Goal: Communication & Community: Ask a question

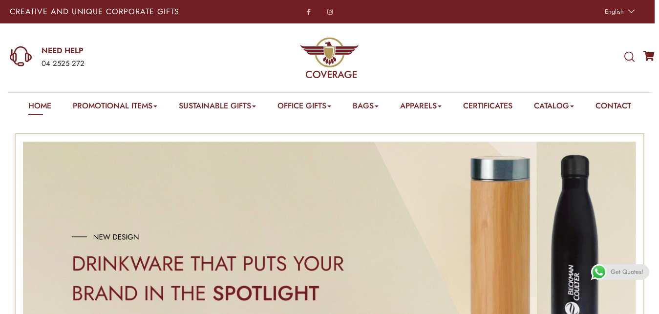
click at [602, 96] on div "Home Promotional Items Badge & Lapel Pin Drinkware Bottles Mugs Cufflinks Gift …" at bounding box center [329, 106] width 603 height 26
click at [617, 103] on link "Contact" at bounding box center [614, 107] width 36 height 15
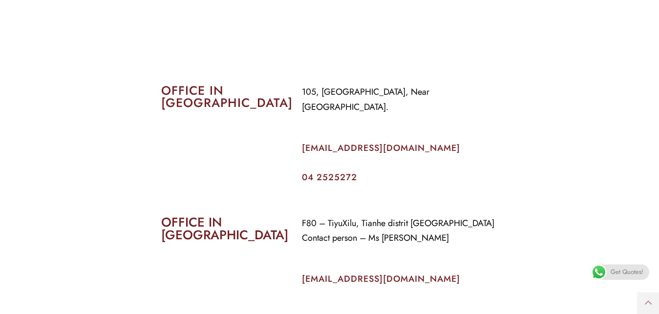
scroll to position [399, 0]
drag, startPoint x: 402, startPoint y: 123, endPoint x: 320, endPoint y: 138, distance: 83.0
click at [320, 138] on e-page-transition at bounding box center [329, 157] width 659 height 314
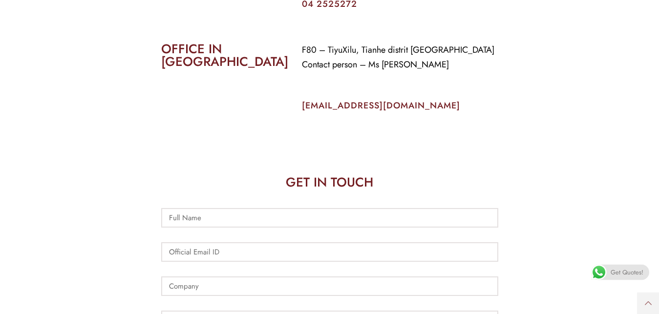
scroll to position [598, 0]
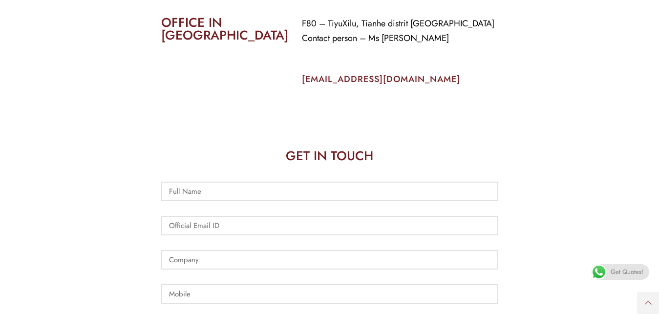
click at [326, 68] on e-page-transition at bounding box center [329, 157] width 659 height 314
click at [332, 66] on e-page-transition at bounding box center [329, 157] width 659 height 314
click at [333, 66] on e-page-transition at bounding box center [329, 157] width 659 height 314
click at [181, 176] on e-page-transition at bounding box center [329, 157] width 659 height 314
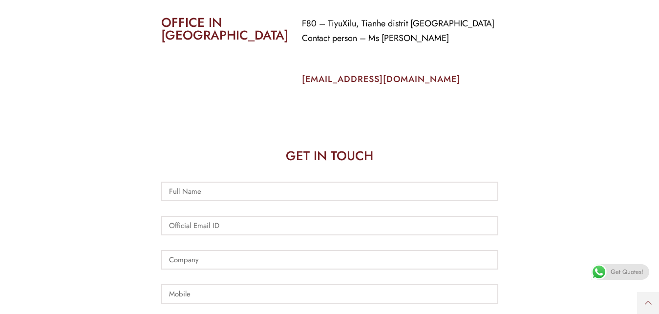
click at [181, 176] on e-page-transition at bounding box center [329, 157] width 659 height 314
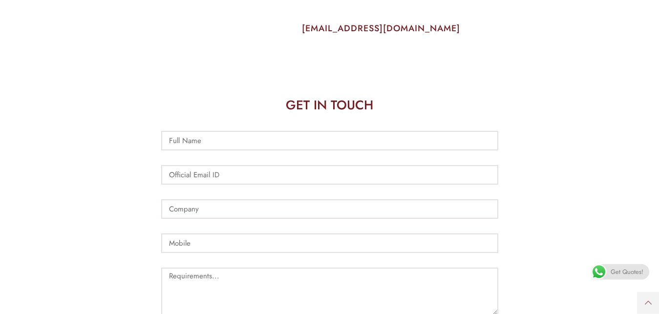
scroll to position [648, 0]
click at [211, 132] on input "Full Name" at bounding box center [329, 142] width 337 height 20
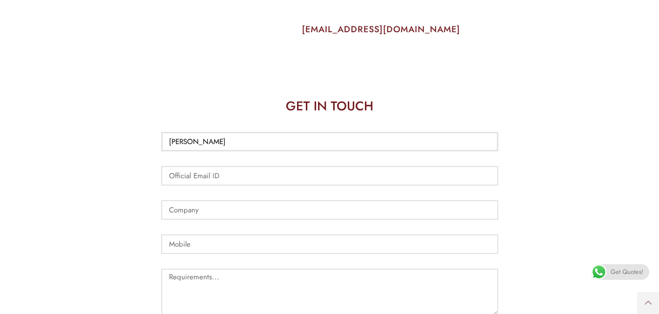
type input "[PERSON_NAME]"
click at [208, 166] on input "Official Email ID" at bounding box center [329, 176] width 337 height 20
type input "[EMAIL_ADDRESS][DOMAIN_NAME]"
click at [209, 200] on input "Company" at bounding box center [329, 210] width 337 height 20
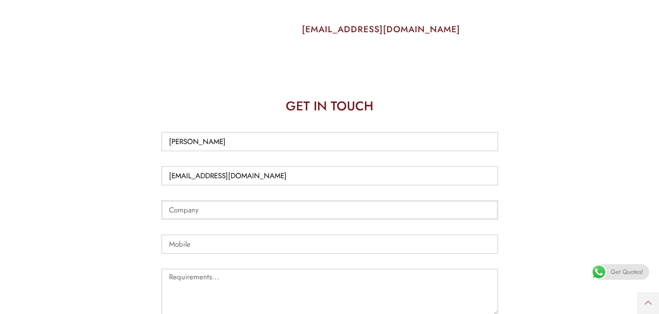
click at [209, 200] on input "Company" at bounding box center [329, 210] width 337 height 20
click at [206, 235] on input "Mobile" at bounding box center [329, 245] width 337 height 20
paste textarea "Dear Sir / Madam, My name is [PERSON_NAME] and I am from [DEMOGRAPHIC_DATA][PER…"
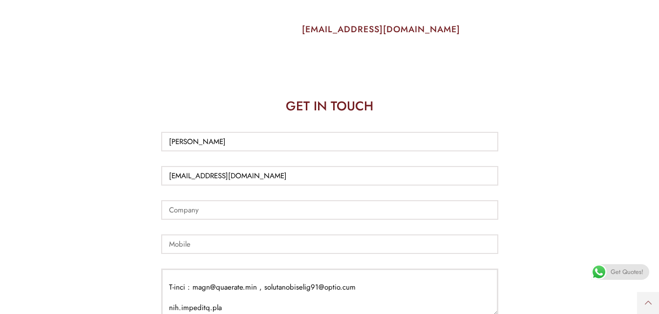
scroll to position [870, 0]
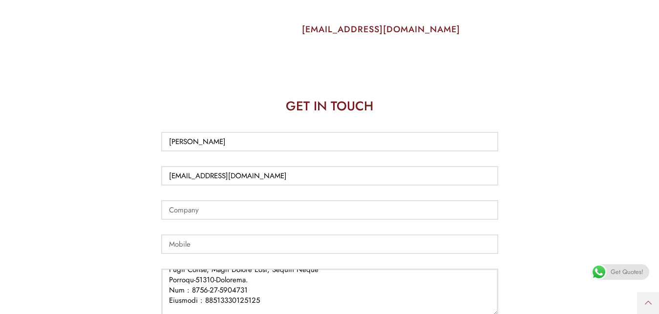
drag, startPoint x: 278, startPoint y: 285, endPoint x: 208, endPoint y: 288, distance: 70.0
click at [208, 288] on textarea "Requirements..." at bounding box center [329, 293] width 337 height 48
type textarea "Dear Sir / Madam, My name is [PERSON_NAME] and I am from [DEMOGRAPHIC_DATA][PER…"
paste input "00923009610719"
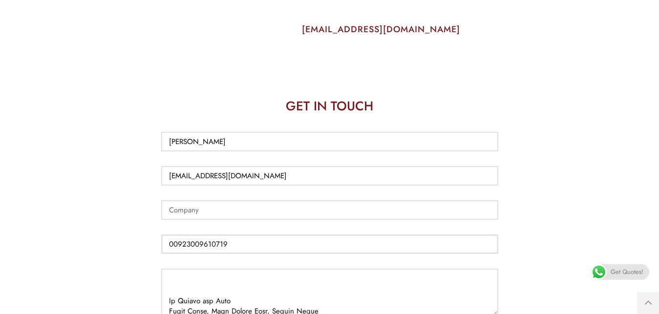
type input "00923009610719"
click at [192, 287] on textarea "Requirements..." at bounding box center [329, 293] width 337 height 48
paste input "[PERSON_NAME] and Sons"
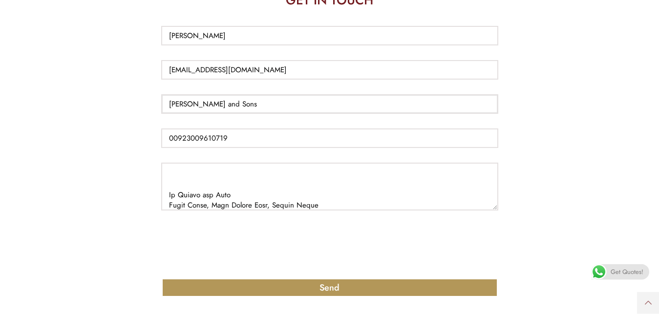
scroll to position [848, 0]
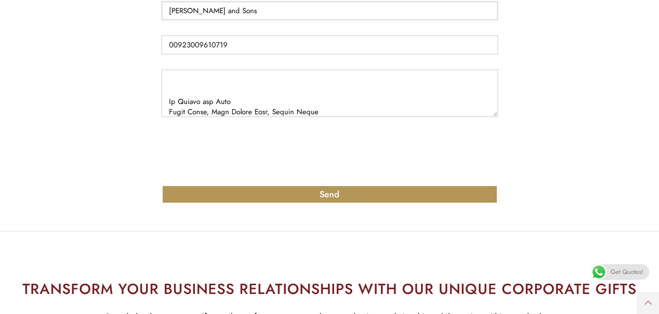
type input "[PERSON_NAME] and Sons"
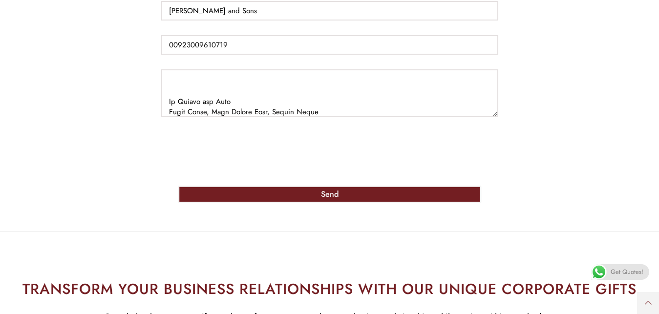
click at [240, 191] on span "Send" at bounding box center [330, 195] width 280 height 8
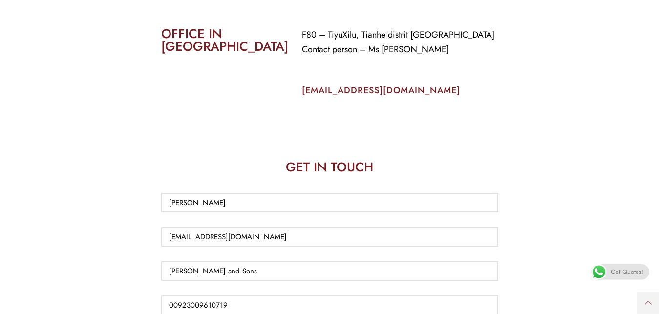
scroll to position [548, 0]
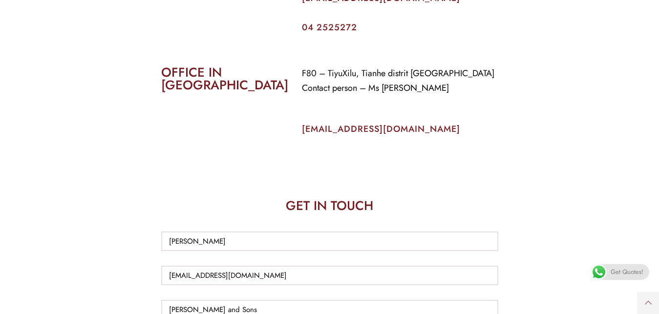
click at [331, 123] on link "[EMAIL_ADDRESS][DOMAIN_NAME]" at bounding box center [381, 129] width 158 height 13
